Goal: Check status: Check status

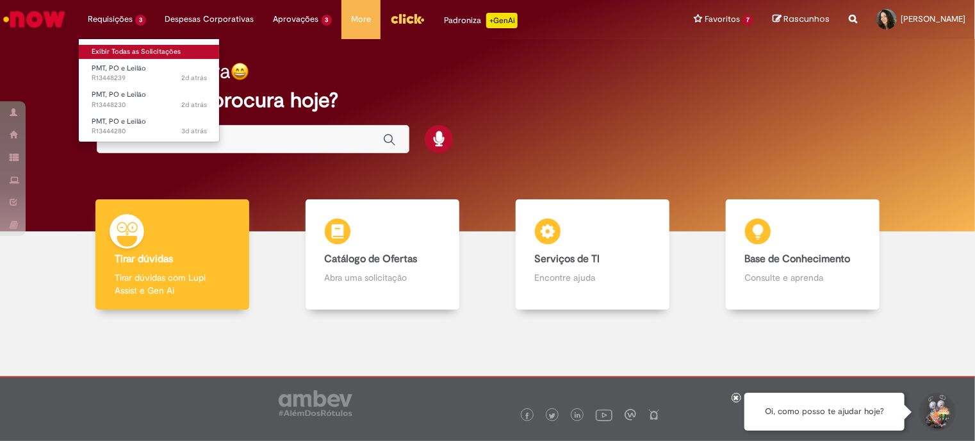
click at [125, 50] on link "Exibir Todas as Solicitações" at bounding box center [149, 52] width 141 height 14
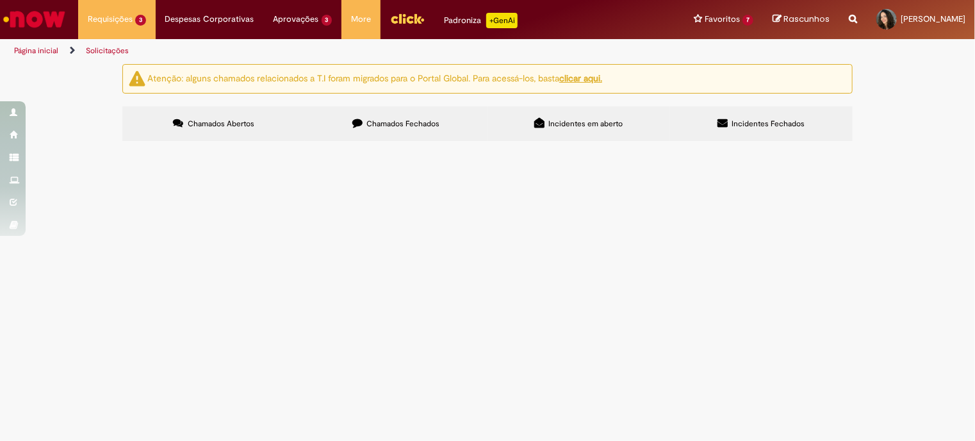
click at [0, 0] on td "Mudança de prazo de pagamento de 120 para 130 dias" at bounding box center [0, 0] width 0 height 0
click at [0, 0] on span "Mudança de prazo de pagamento de 120 para 130 dias" at bounding box center [0, 0] width 0 height 0
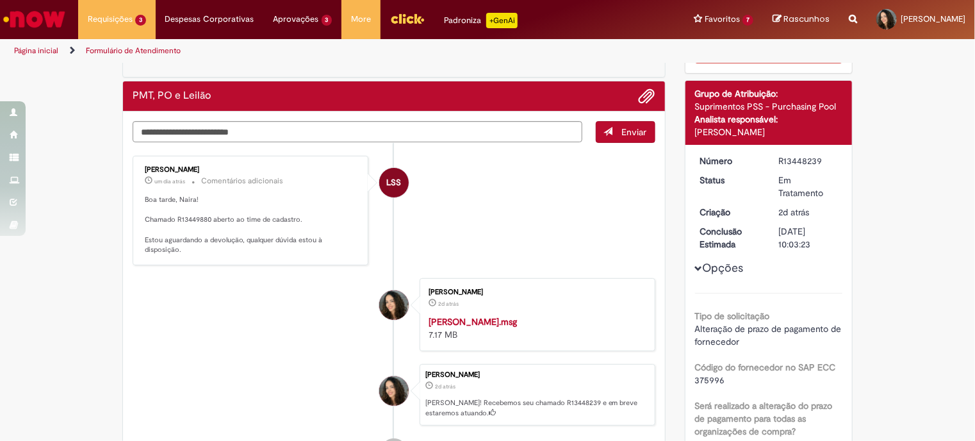
scroll to position [56, 0]
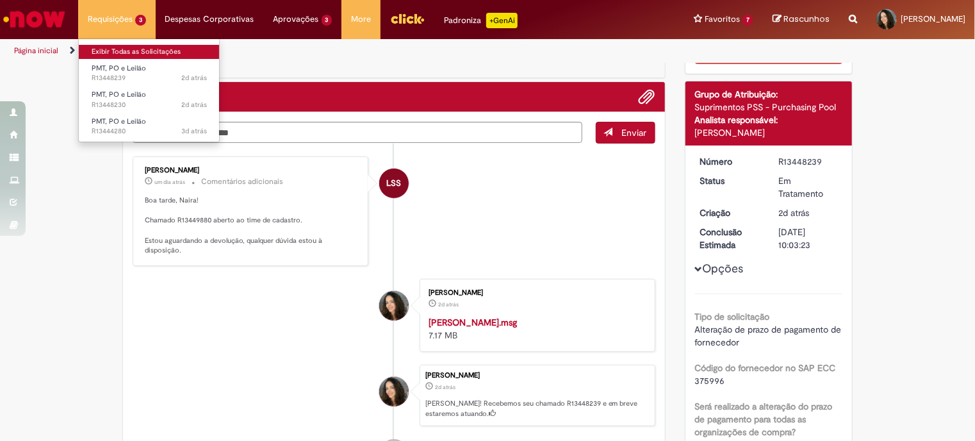
click at [124, 49] on link "Exibir Todas as Solicitações" at bounding box center [149, 52] width 141 height 14
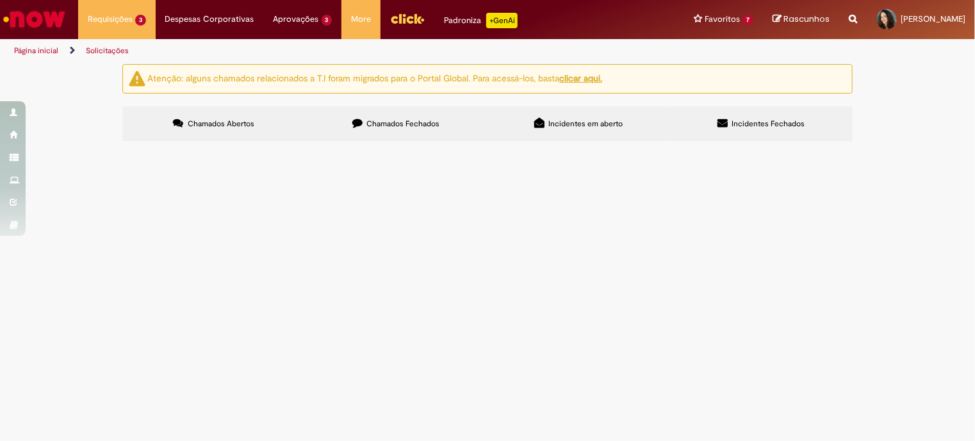
click at [0, 0] on span "O fonecedor CNPJ: 60.966.900/0001-10 - STRINGAL encontra-se com prazo de 30 dia…" at bounding box center [0, 0] width 0 height 0
